Goal: Transaction & Acquisition: Purchase product/service

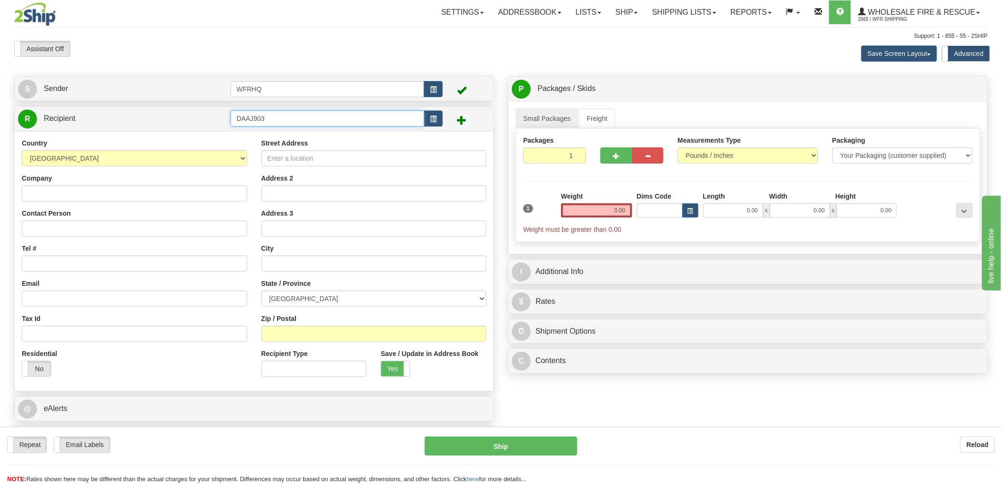
type input "DAAJ903"
click at [117, 195] on div "Country [GEOGRAPHIC_DATA] [GEOGRAPHIC_DATA] [GEOGRAPHIC_DATA] [GEOGRAPHIC_DATA]…" at bounding box center [254, 261] width 479 height 260
type input "Daajing Giids Vol. Fire Dept"
click at [133, 227] on input "Contact Person" at bounding box center [134, 228] width 225 height 16
type input "[PERSON_NAME]"
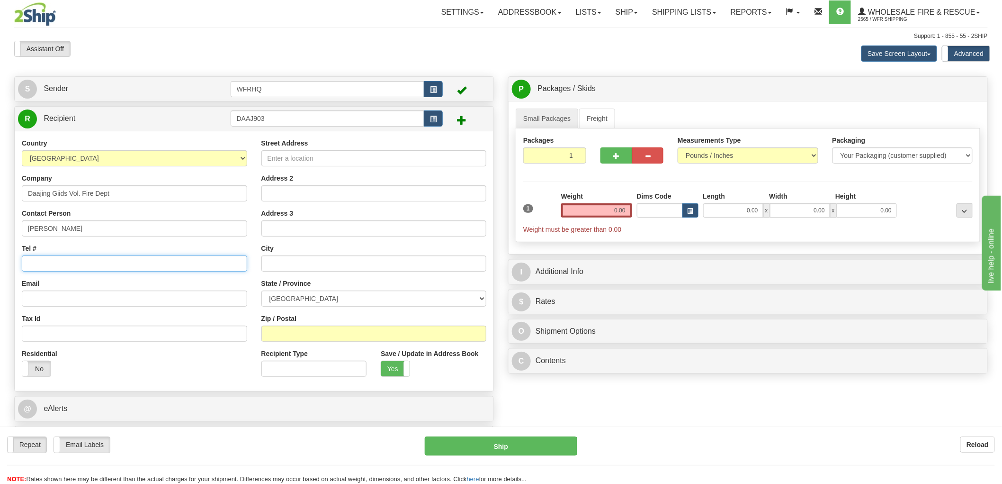
click at [58, 270] on input "Tel #" at bounding box center [134, 263] width 225 height 16
type input "[PHONE_NUMBER]"
click at [54, 300] on input "Email" at bounding box center [134, 298] width 225 height 16
paste input "[EMAIL_ADDRESS][DOMAIN_NAME]"
type input "[EMAIL_ADDRESS][DOMAIN_NAME]"
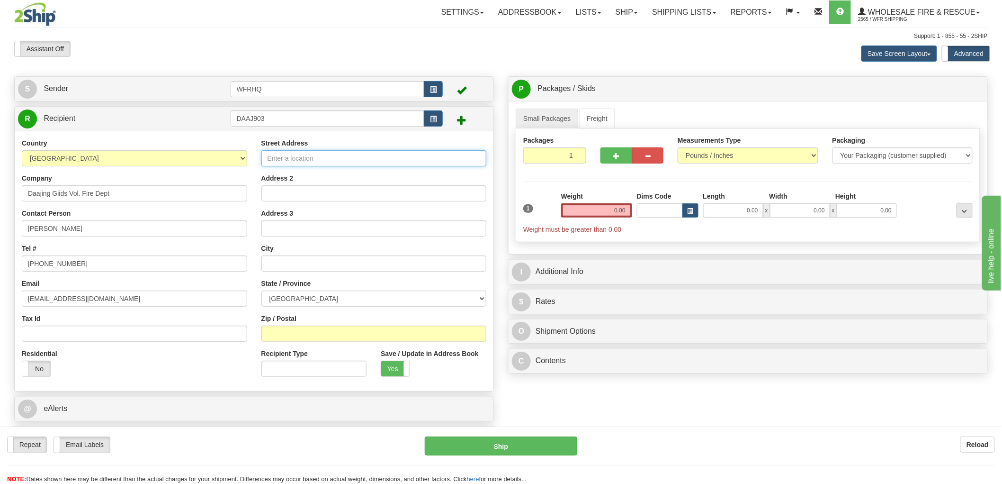
click at [351, 166] on input "Street Address" at bounding box center [373, 158] width 225 height 16
type input "[STREET_ADDRESS]"
click at [280, 332] on input "Zip / Postal" at bounding box center [373, 333] width 225 height 16
type input "V0T 1S0"
click at [333, 266] on input "text" at bounding box center [373, 263] width 225 height 16
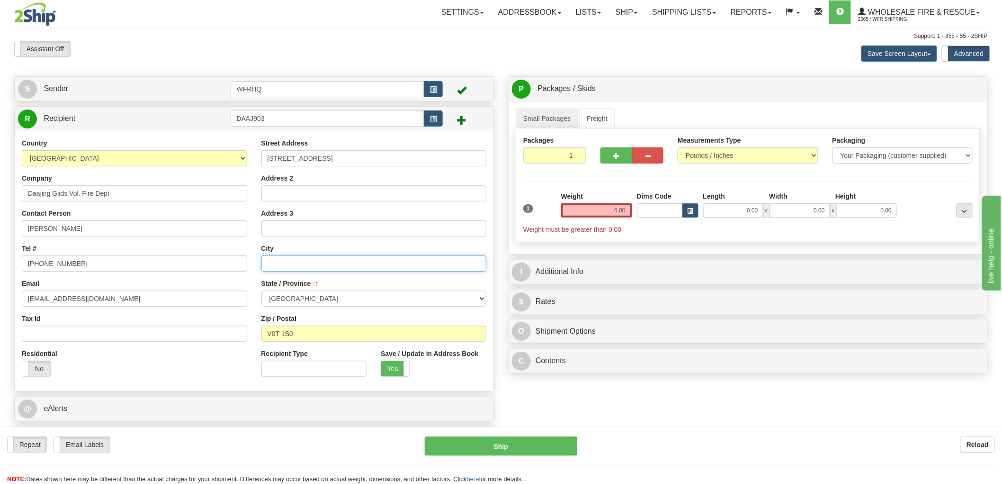
type input "DAAJING GIIDS"
select select "BC"
click at [602, 207] on input "0.00" at bounding box center [596, 210] width 71 height 14
type input "0.00"
click at [622, 210] on input "0.00" at bounding box center [596, 210] width 71 height 14
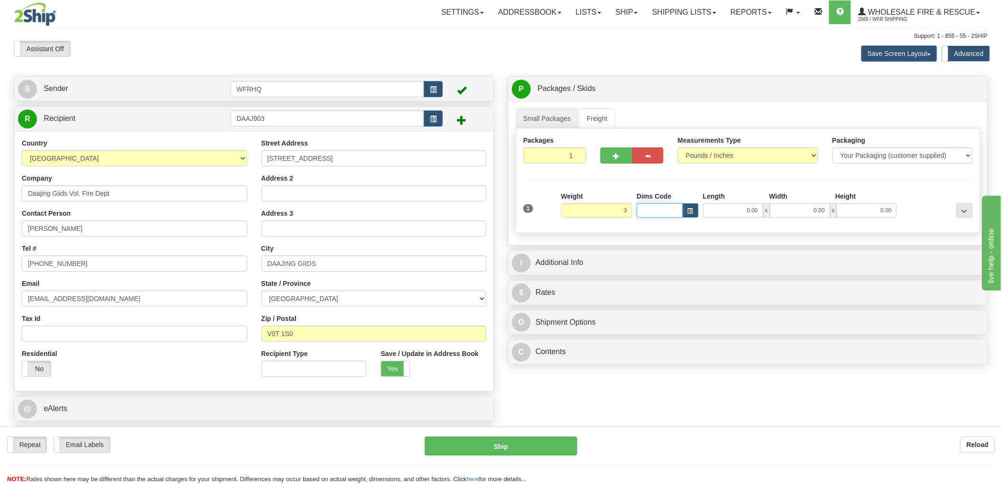
type input "3.00"
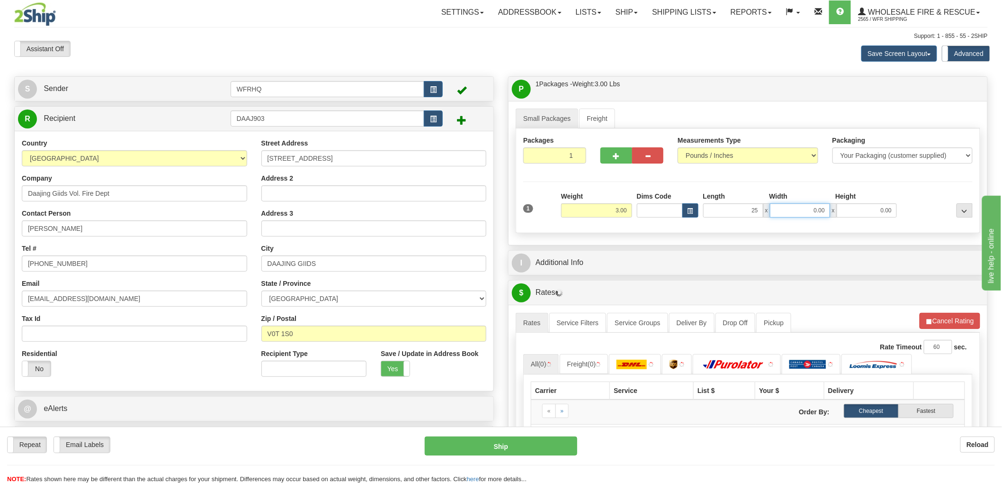
type input "25.00"
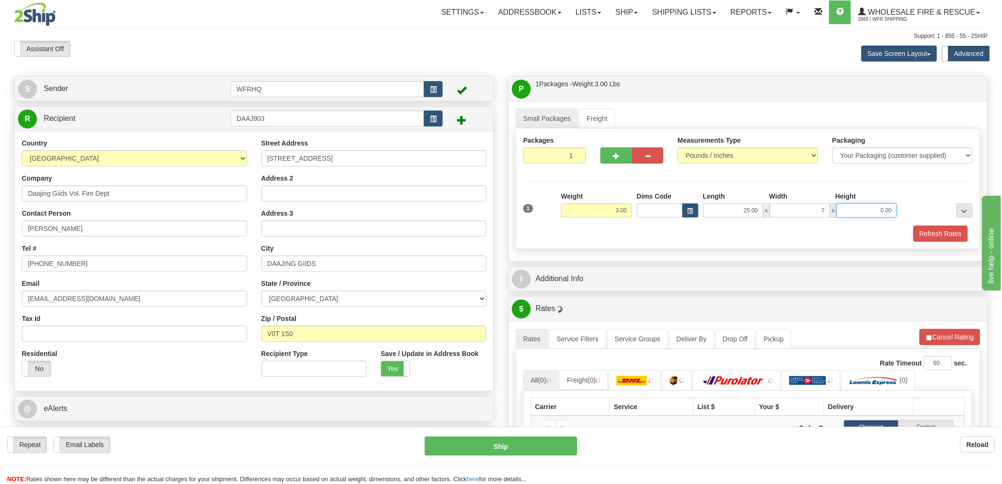
type input "7.00"
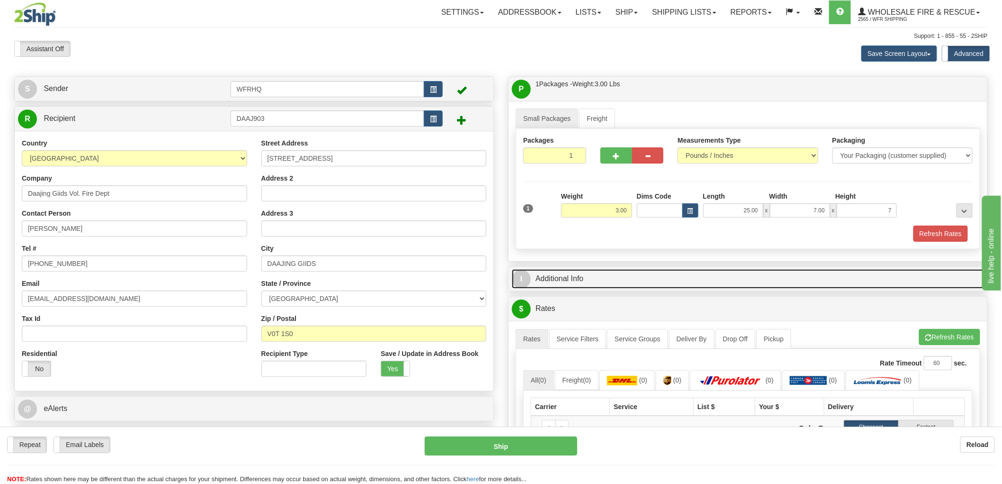
type input "7.00"
click at [562, 285] on link "I Additional Info" at bounding box center [748, 278] width 472 height 19
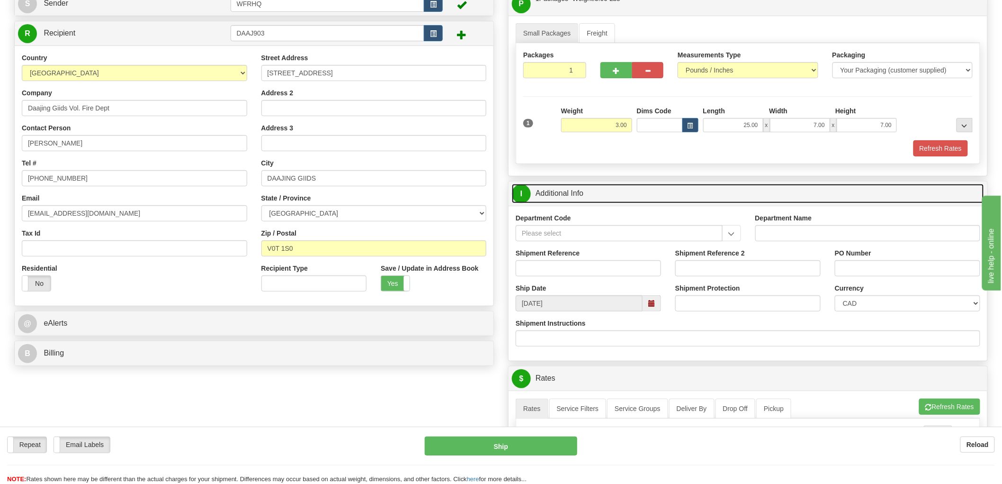
scroll to position [105, 0]
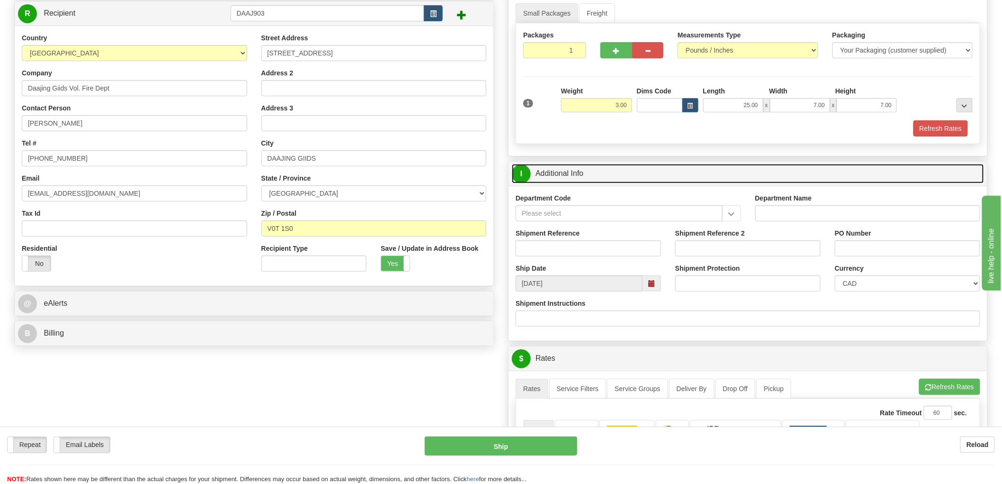
click at [653, 286] on span at bounding box center [652, 283] width 7 height 7
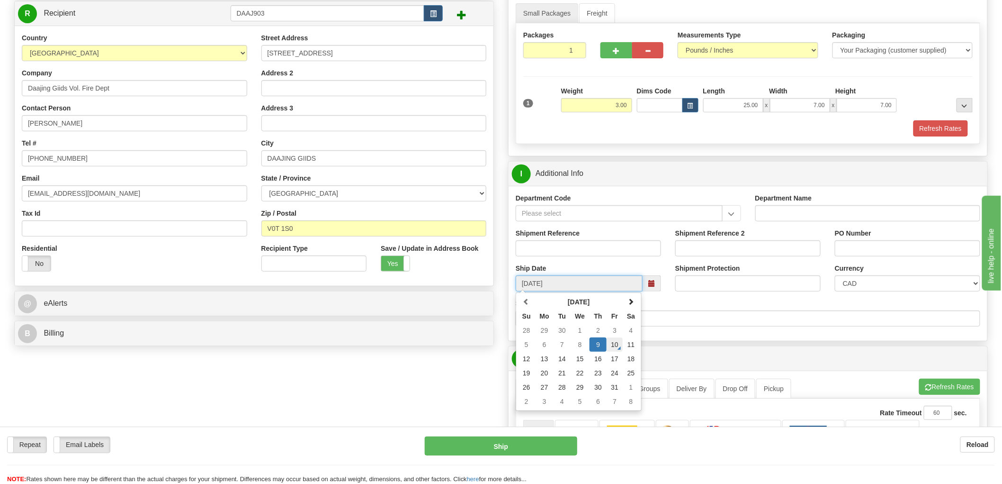
click at [618, 347] on td "10" at bounding box center [615, 344] width 16 height 14
type input "[DATE]"
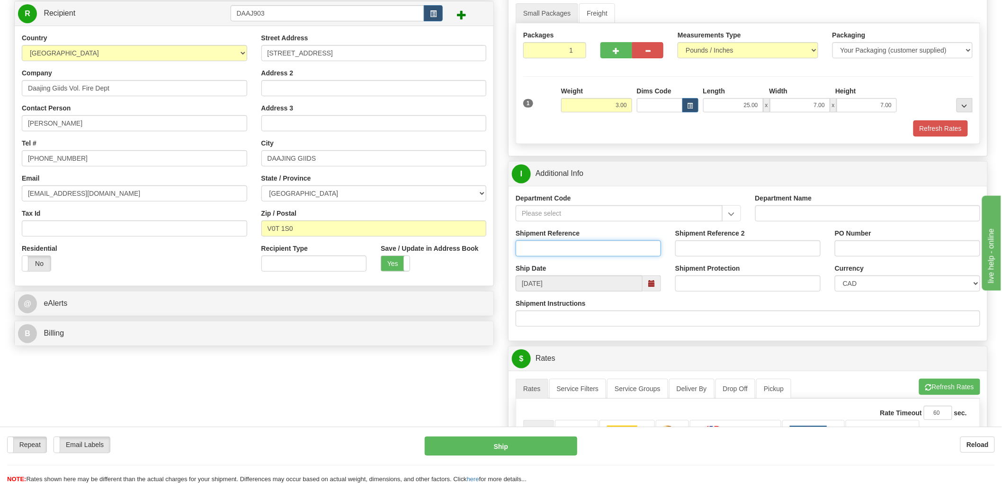
click at [579, 251] on input "Shipment Reference" at bounding box center [588, 248] width 145 height 16
type input "S46831 - 30957"
click at [869, 248] on input "PO Number" at bounding box center [907, 248] width 145 height 16
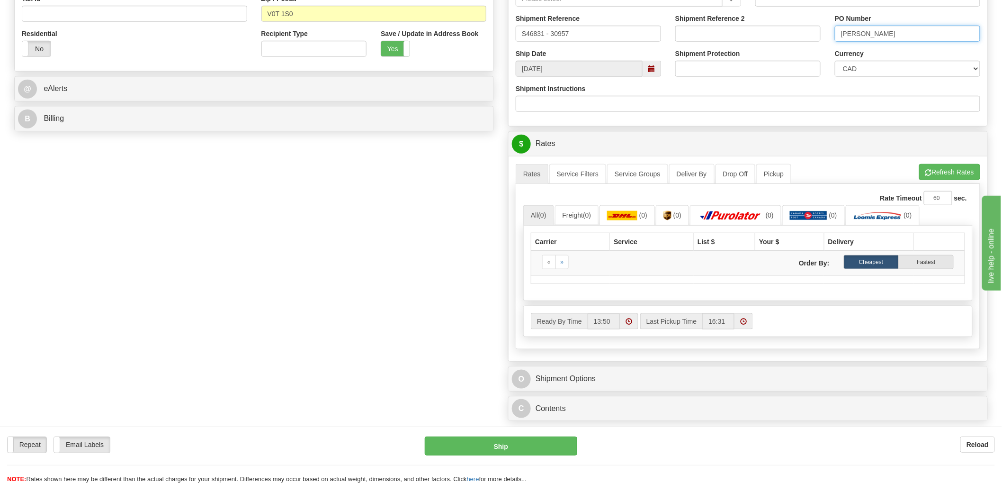
scroll to position [368, 0]
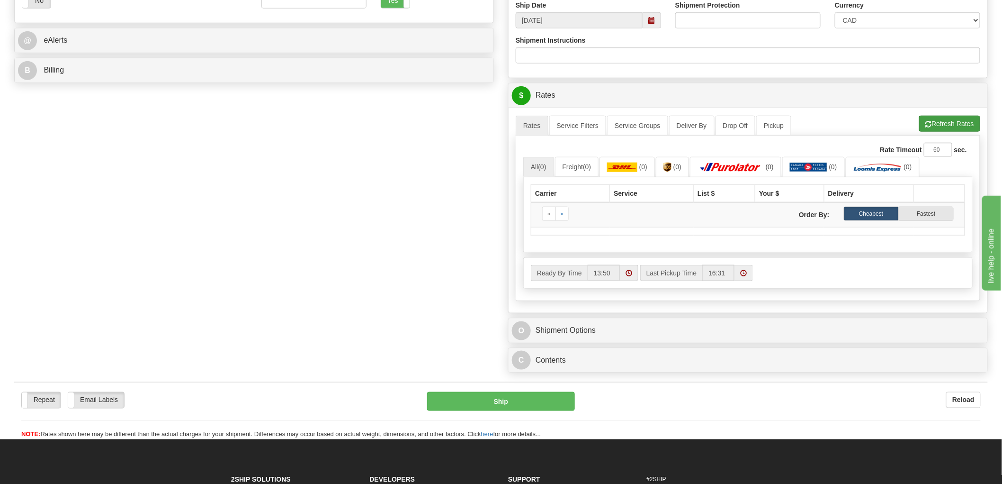
type input "[PERSON_NAME]"
click at [952, 125] on button "Refresh Rates" at bounding box center [949, 124] width 61 height 16
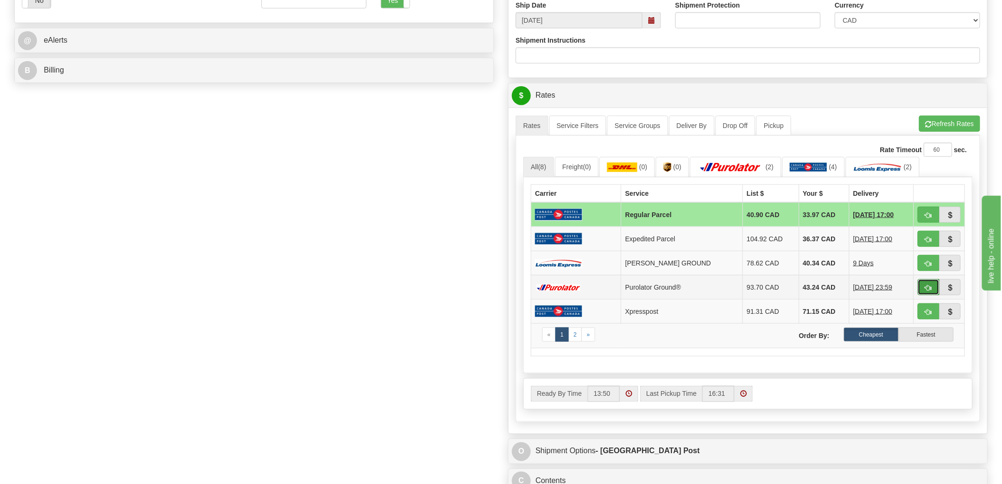
click at [927, 288] on span "button" at bounding box center [929, 288] width 7 height 6
type input "260"
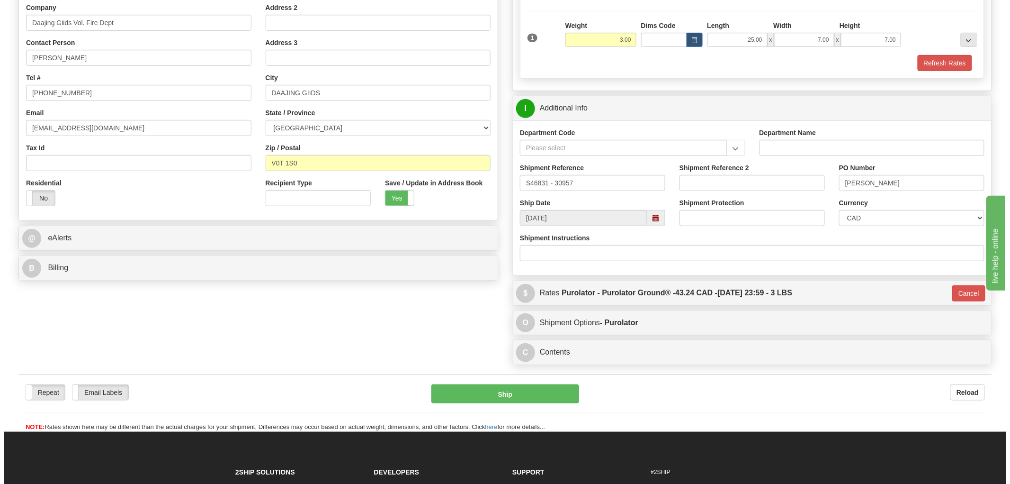
scroll to position [211, 0]
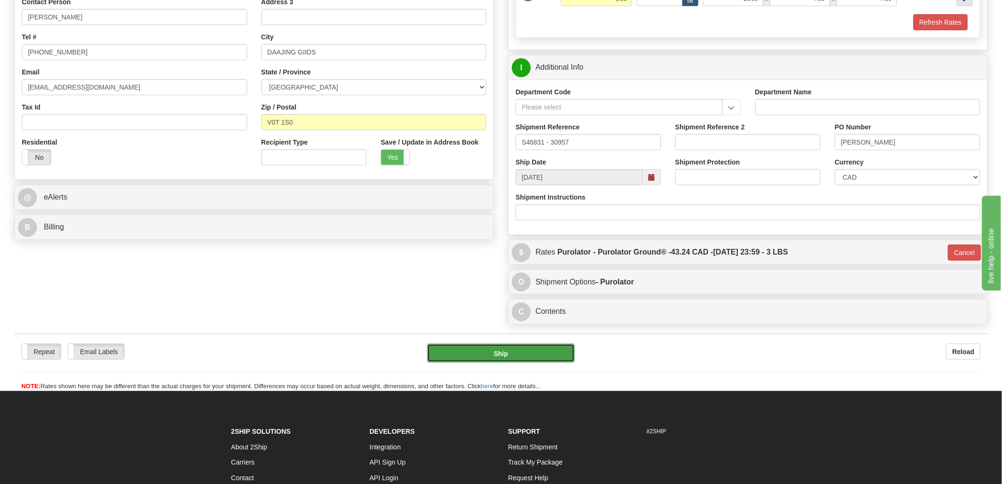
click at [510, 357] on button "Ship" at bounding box center [501, 352] width 148 height 19
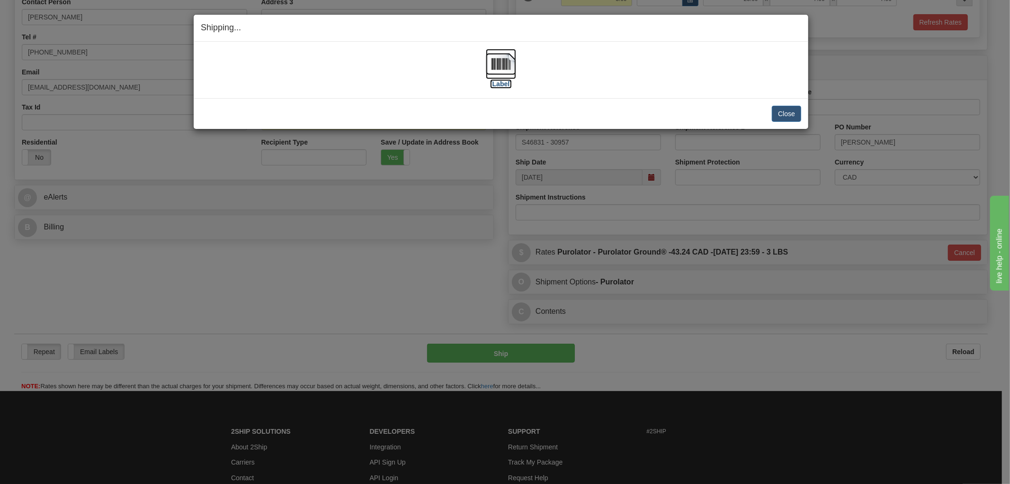
click at [501, 68] on img at bounding box center [501, 64] width 30 height 30
